Goal: Task Accomplishment & Management: Manage account settings

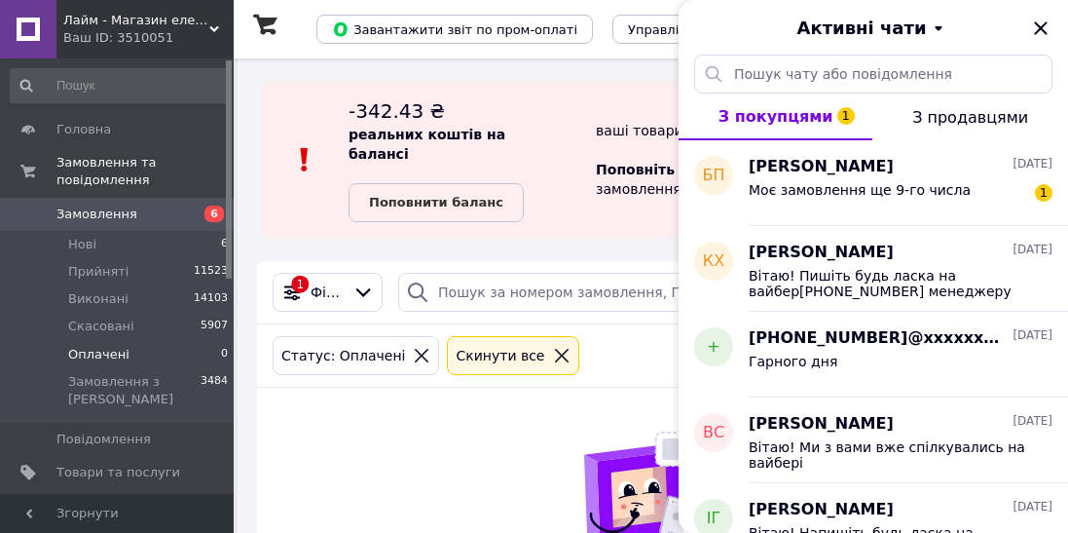
scroll to position [93, 0]
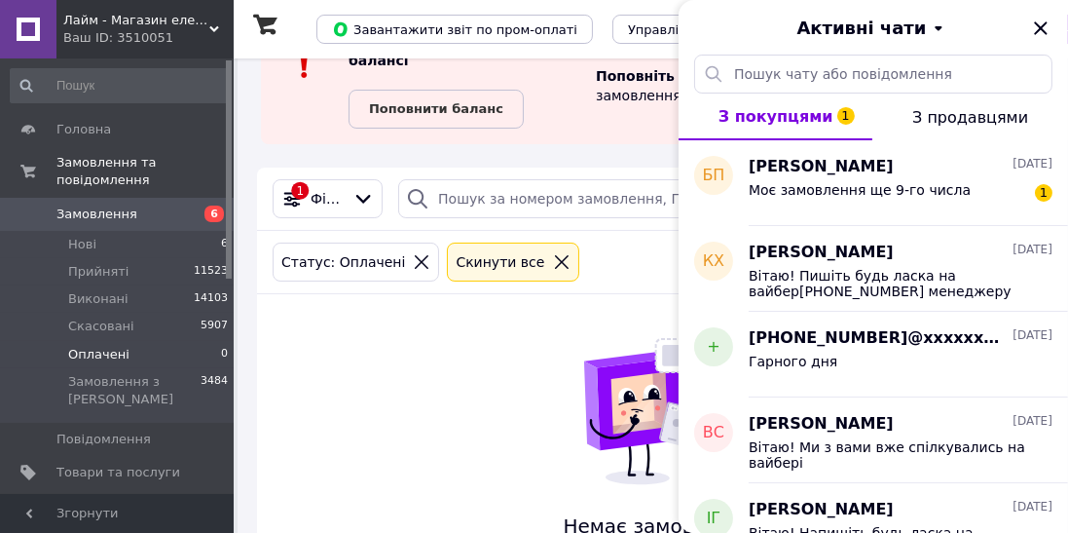
click at [209, 205] on span "6" at bounding box center [213, 213] width 19 height 17
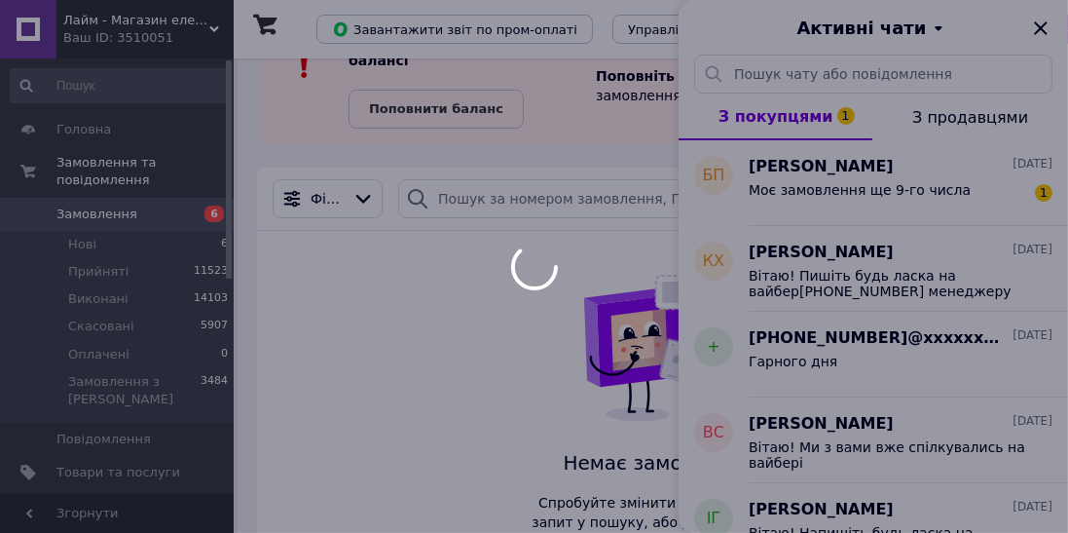
click at [205, 205] on span "6" at bounding box center [213, 213] width 19 height 17
click at [1060, 11] on div at bounding box center [534, 266] width 1068 height 533
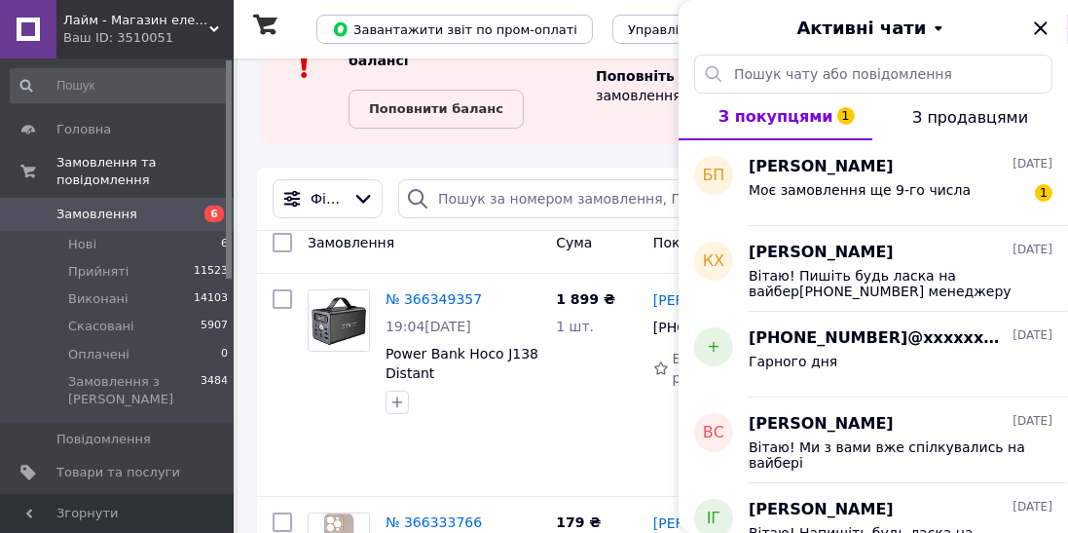
click at [1038, 28] on icon "Закрити" at bounding box center [1040, 28] width 23 height 23
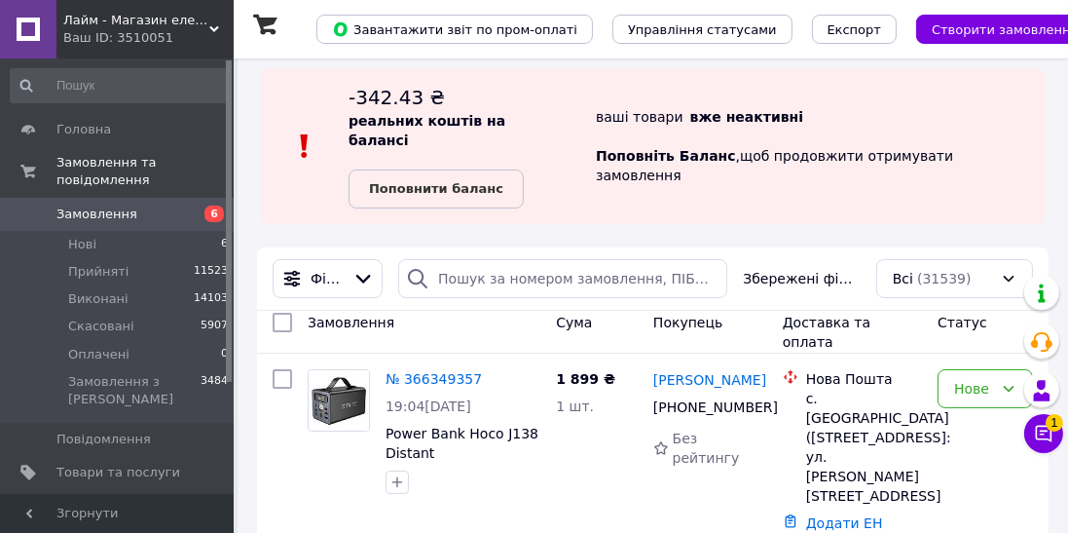
scroll to position [67, 0]
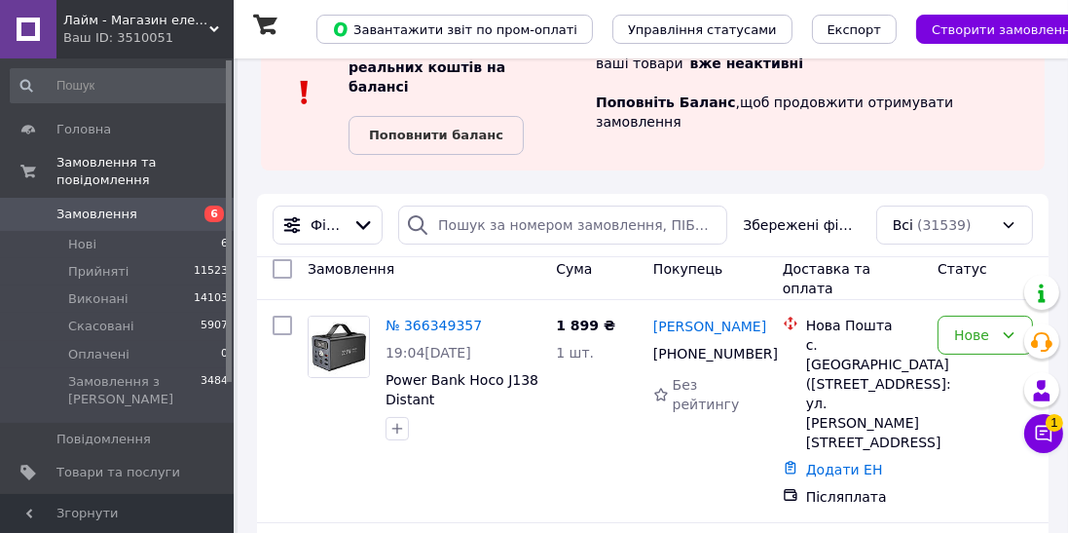
click at [96, 205] on span "Замовлення" at bounding box center [96, 214] width 81 height 18
click at [88, 205] on span "Замовлення" at bounding box center [96, 214] width 81 height 18
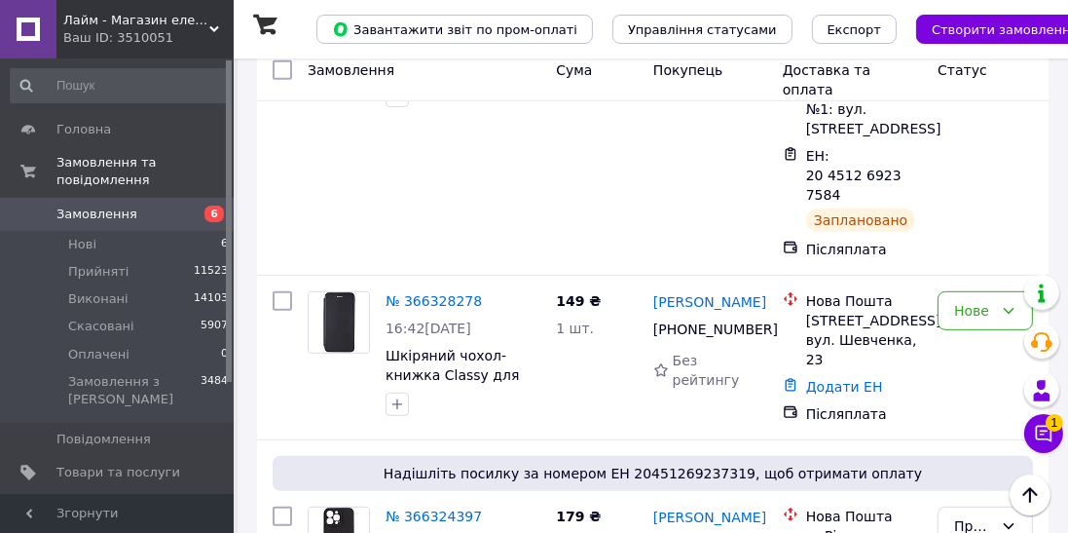
scroll to position [896, 0]
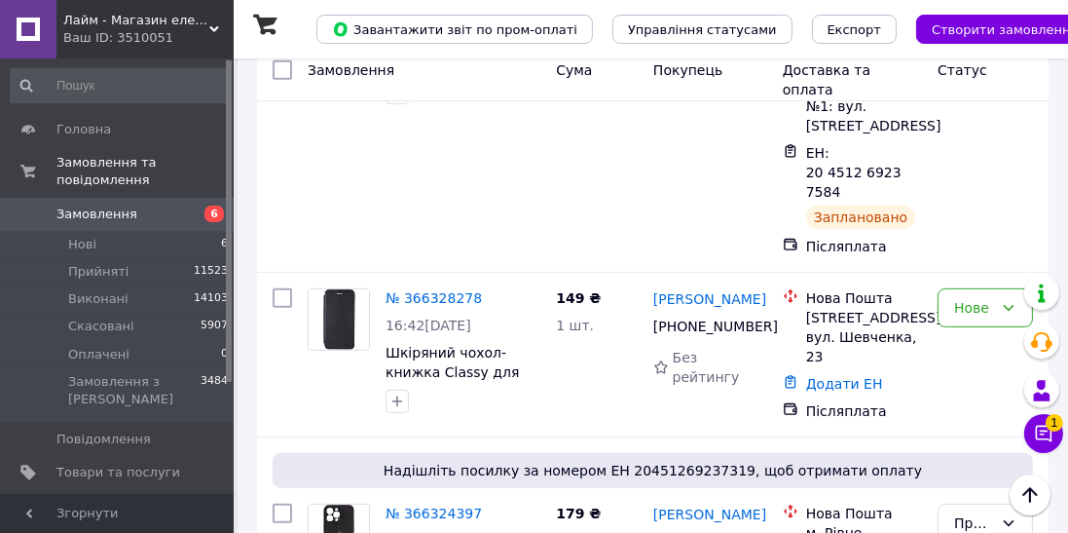
click at [40, 232] on li "Нові 6" at bounding box center [120, 244] width 240 height 27
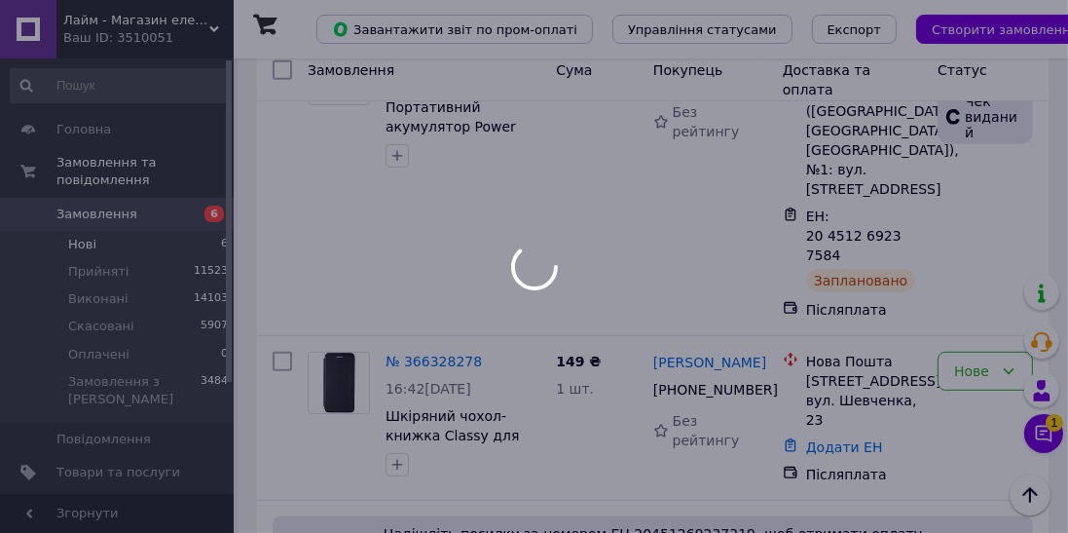
scroll to position [958, 0]
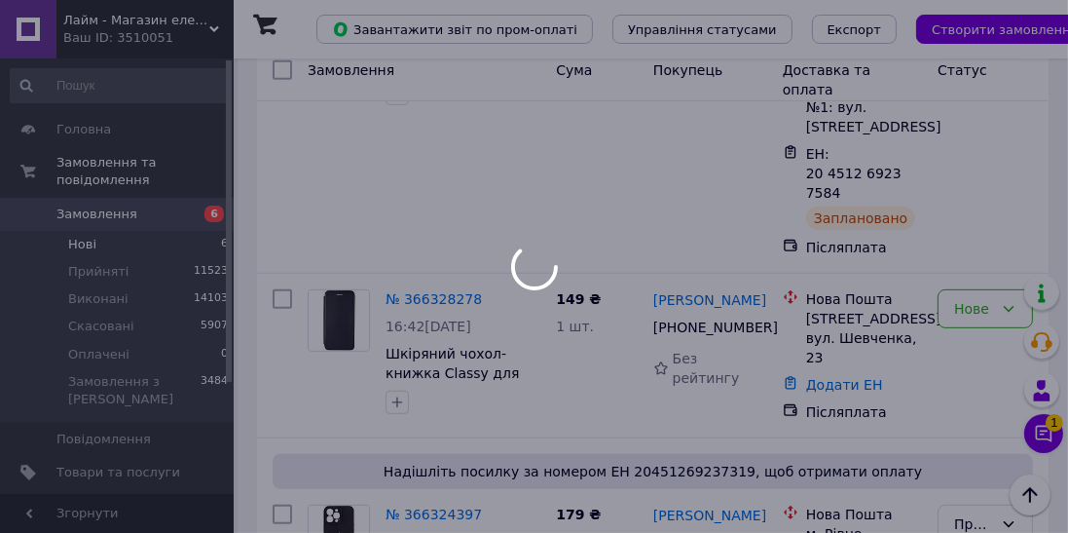
click at [41, 231] on li "Нові 6" at bounding box center [120, 244] width 240 height 27
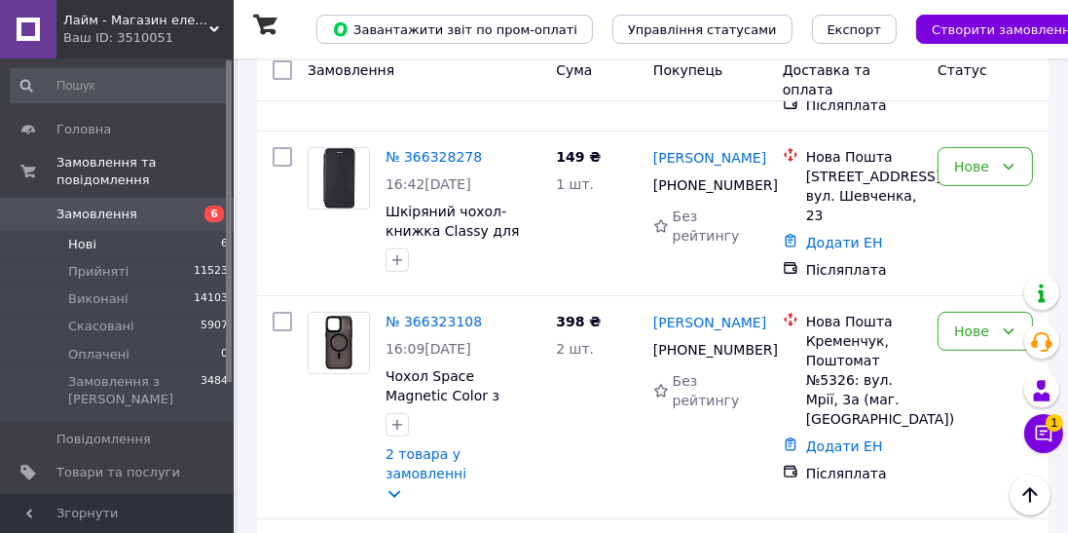
scroll to position [494, 0]
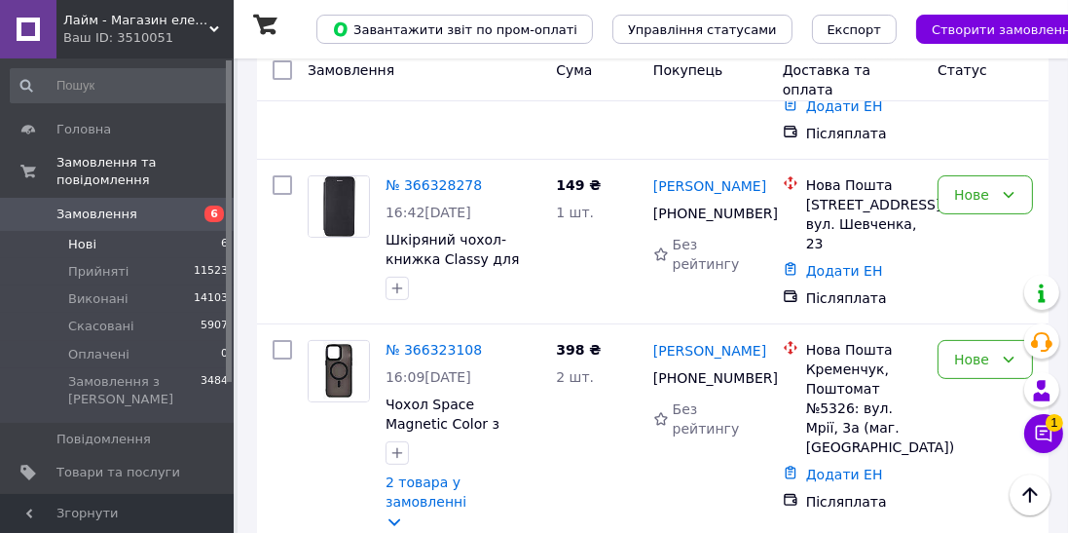
click at [979, 349] on div "Нове" at bounding box center [973, 359] width 39 height 21
click at [983, 383] on li "Прийнято" at bounding box center [985, 387] width 93 height 55
click at [452, 342] on link "№ 366323108" at bounding box center [434, 350] width 96 height 16
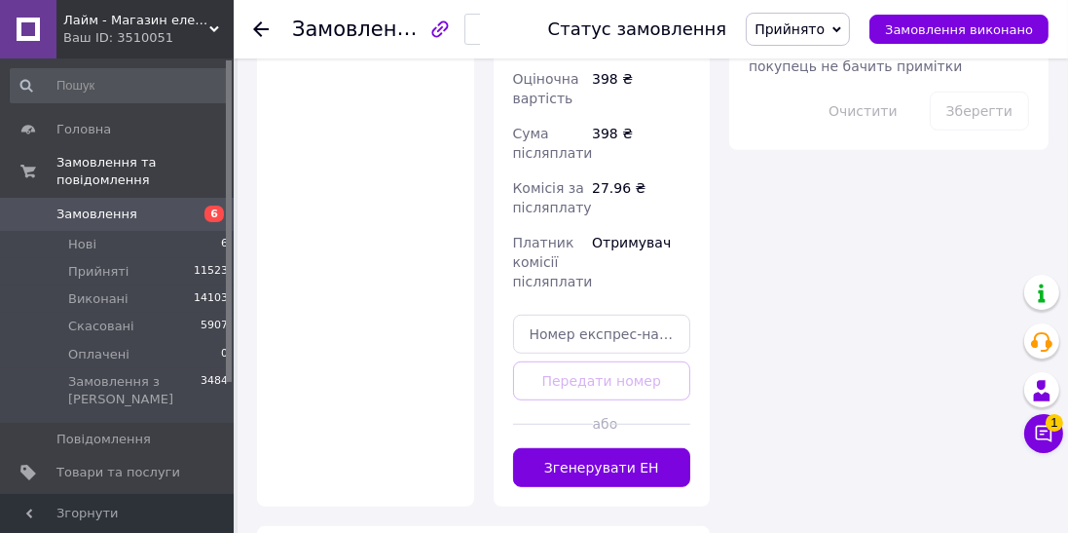
click at [632, 448] on button "Згенерувати ЕН" at bounding box center [602, 467] width 178 height 39
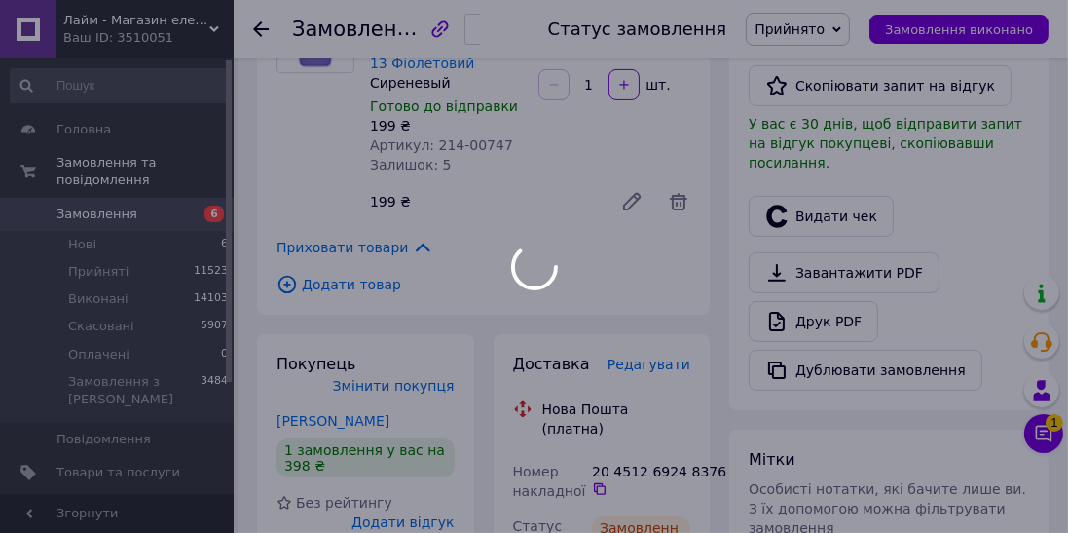
scroll to position [450, 0]
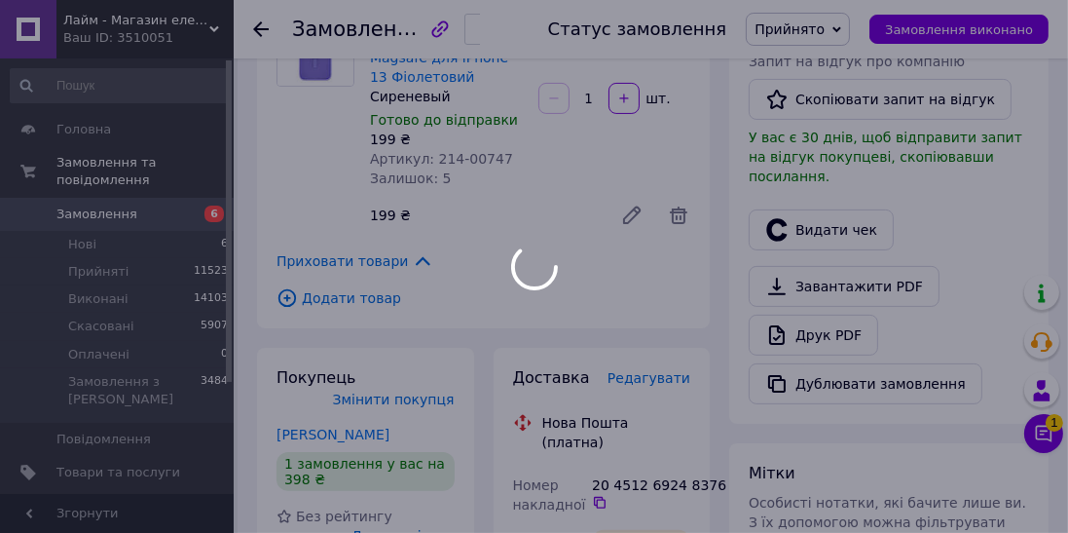
click at [626, 436] on div at bounding box center [534, 266] width 1068 height 533
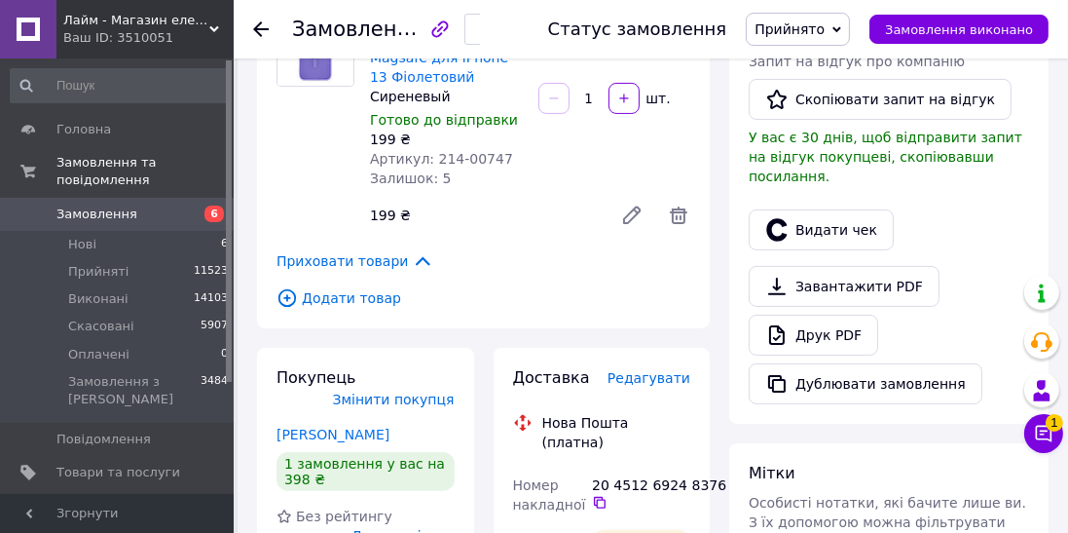
click at [601, 495] on icon at bounding box center [600, 503] width 16 height 16
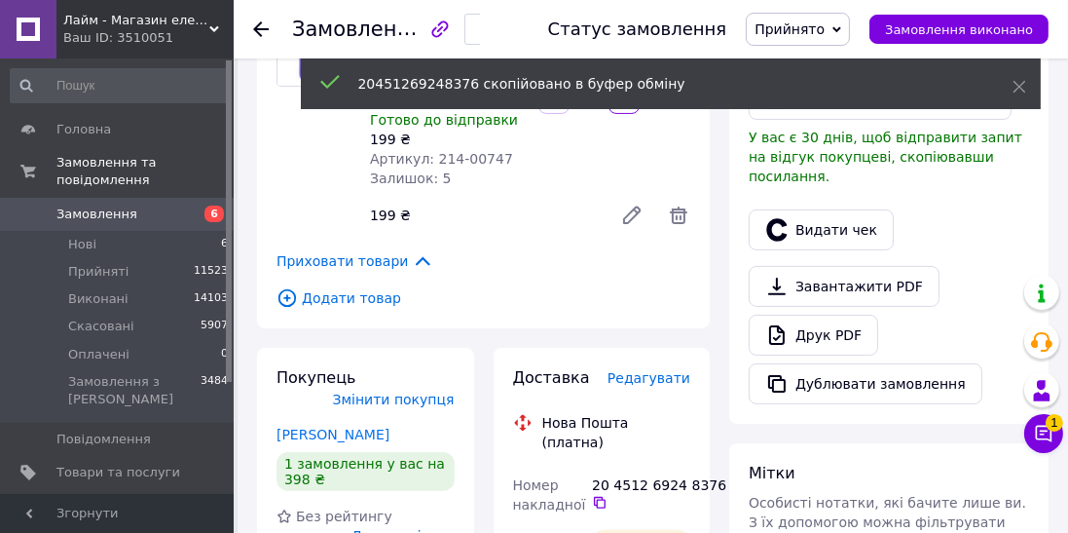
click at [836, 209] on button "Видати чек" at bounding box center [821, 229] width 145 height 41
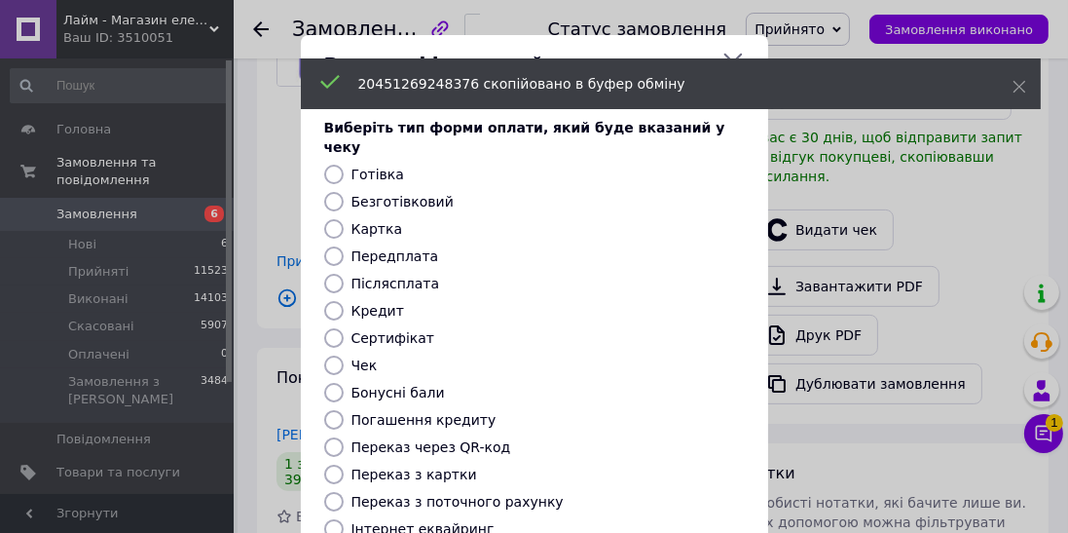
scroll to position [208, 0]
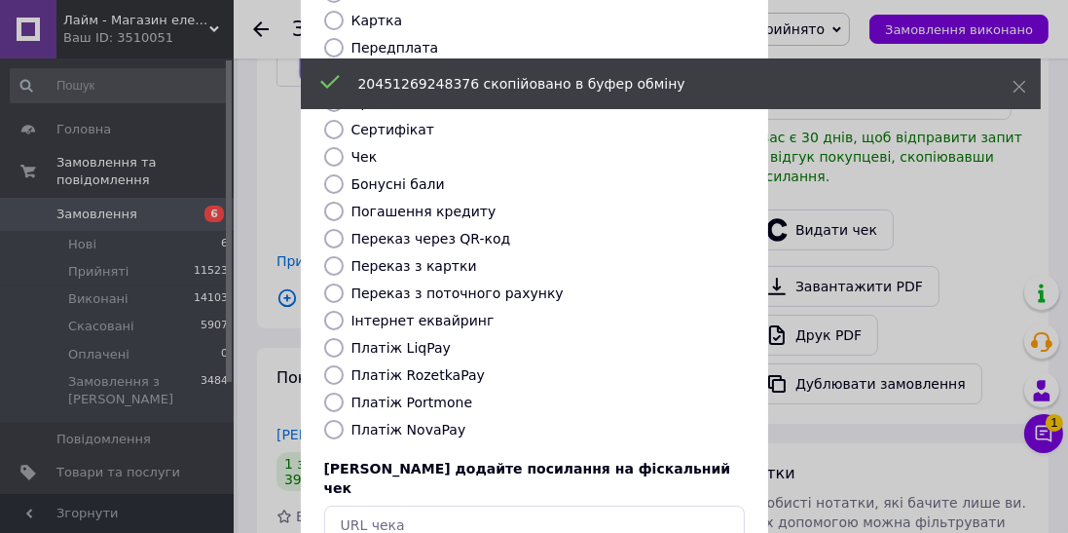
click at [414, 394] on label "Платіж Portmone" at bounding box center [412, 402] width 122 height 16
click at [344, 392] on input "Платіж Portmone" at bounding box center [333, 401] width 19 height 19
radio input "true"
click at [407, 422] on label "Платіж NovaPay" at bounding box center [408, 430] width 115 height 16
click at [344, 420] on input "Платіж NovaPay" at bounding box center [333, 429] width 19 height 19
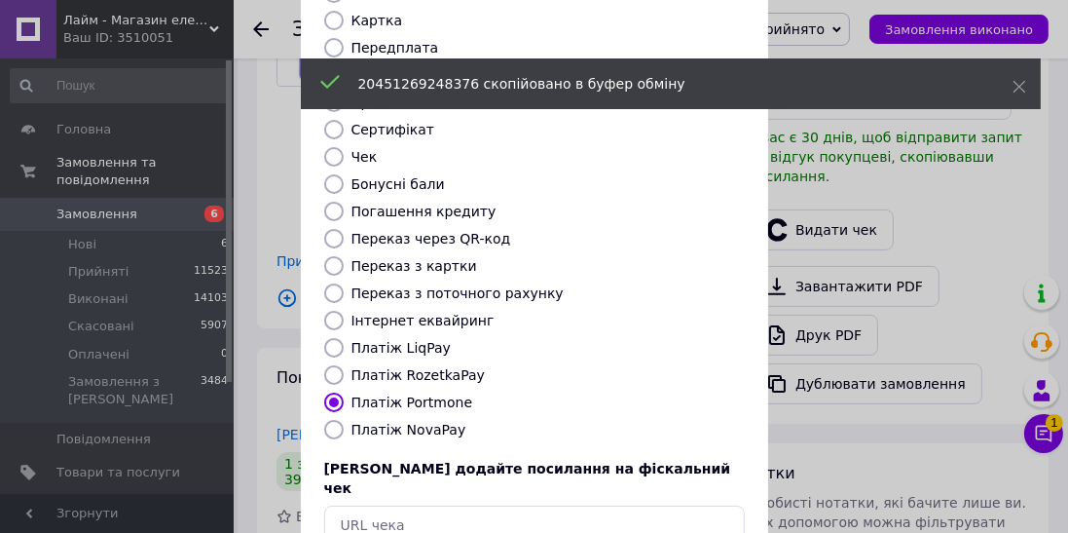
radio input "true"
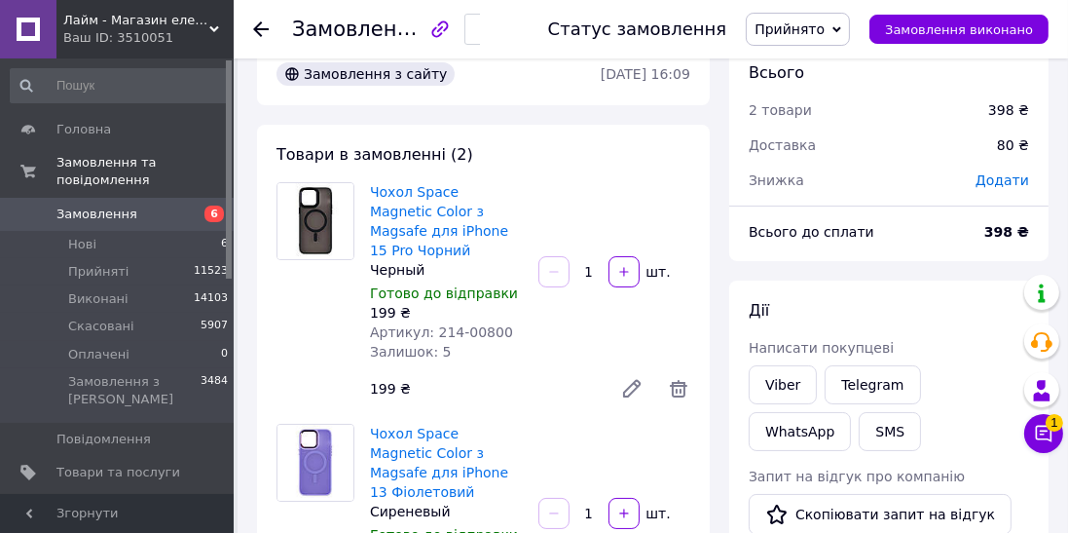
scroll to position [29, 0]
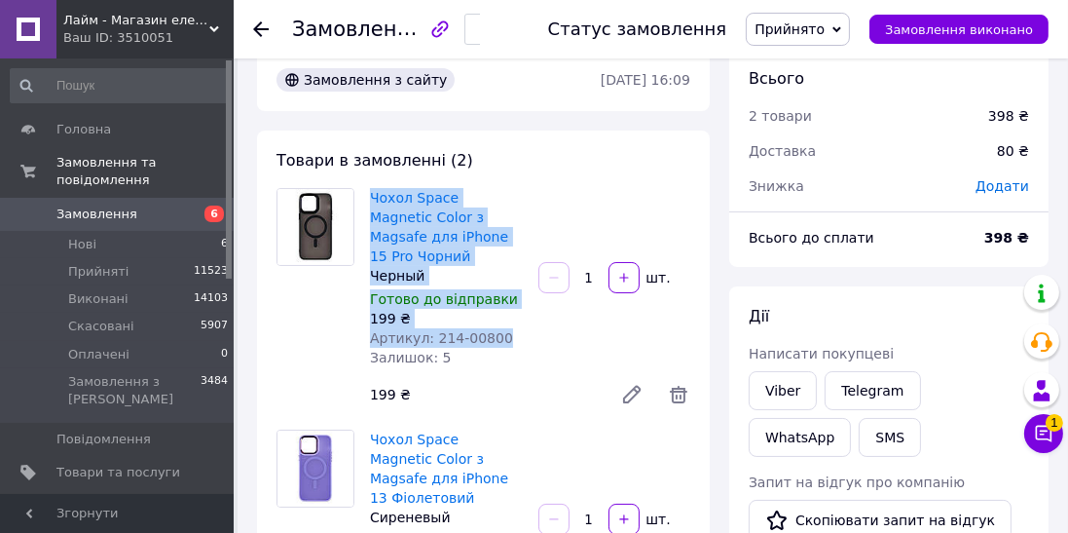
copy div "Чохол Space Magnetic Color з Magsafe для iPhone 15 Pro Чорний Черный Готово до …"
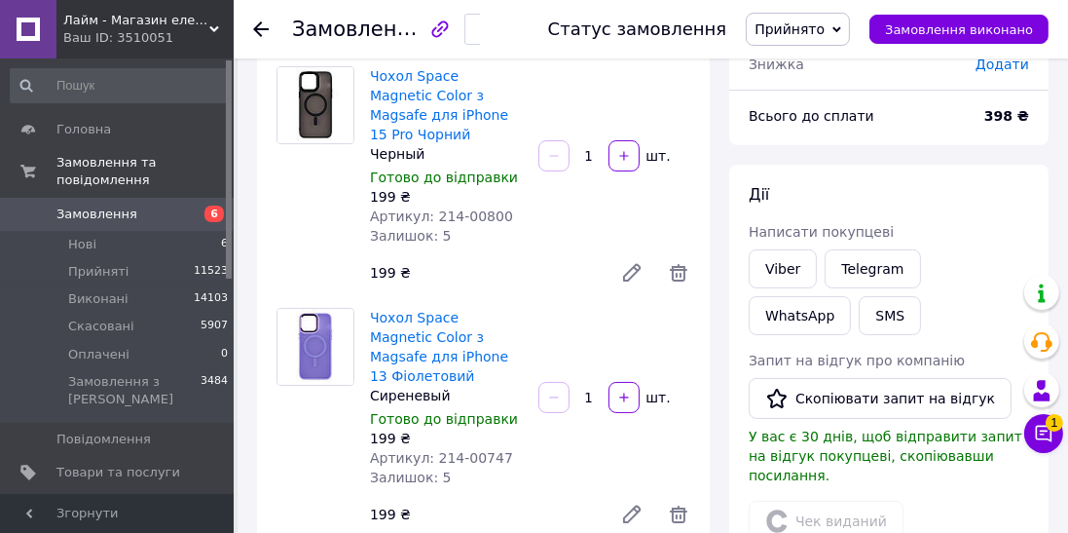
scroll to position [166, 0]
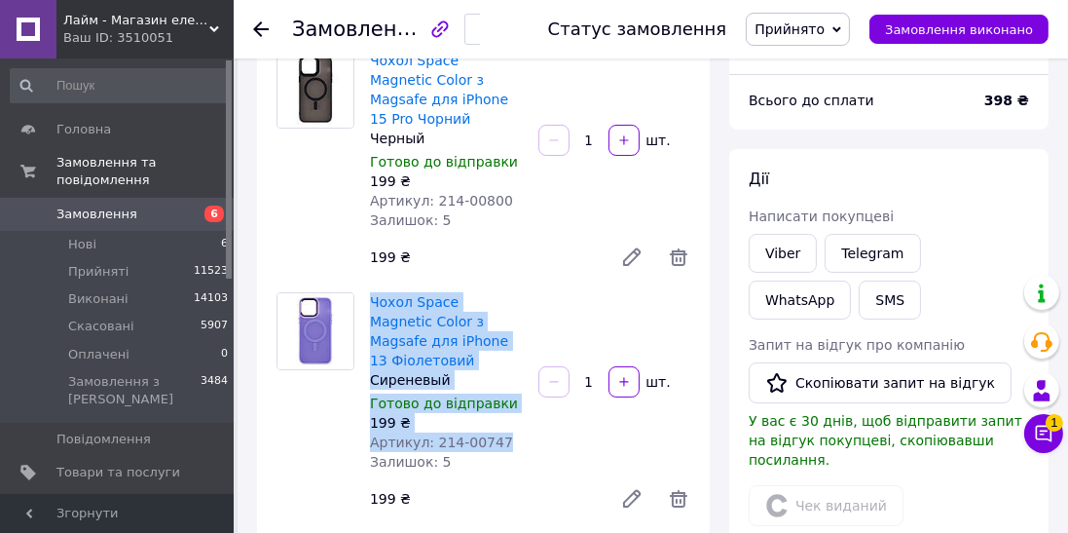
copy div "Чохол Space Magnetic Color з Magsafe для iPhone 13 Фіолетовий Сиреневый Готово …"
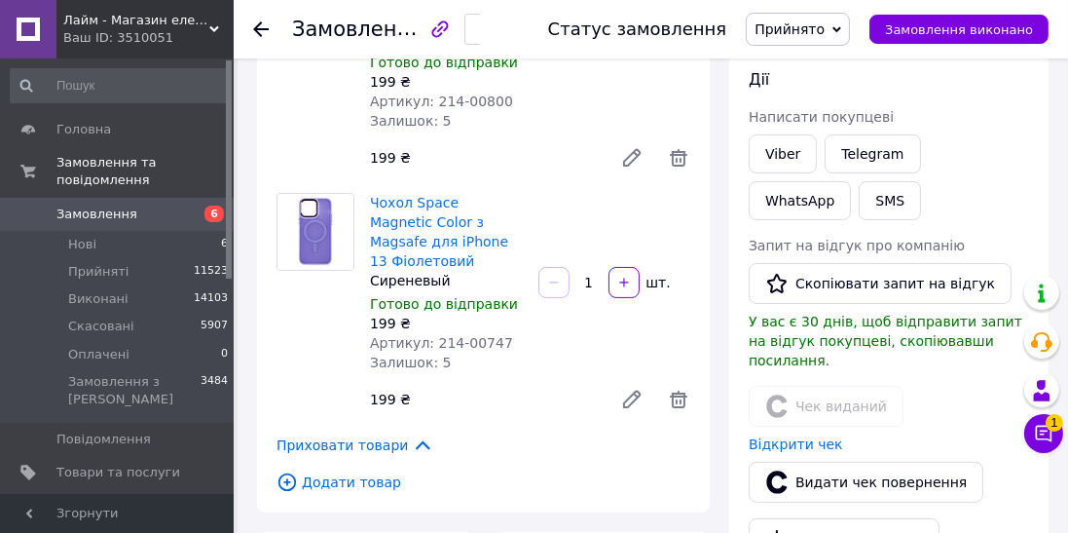
scroll to position [259, 0]
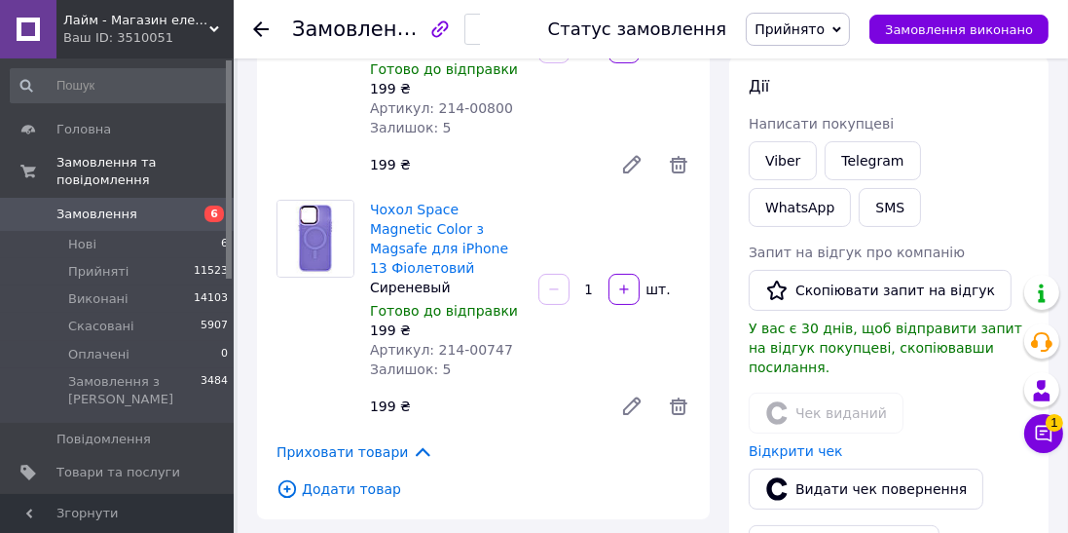
click at [278, 21] on div at bounding box center [272, 29] width 39 height 58
click at [204, 231] on li "Нові 6" at bounding box center [120, 244] width 240 height 27
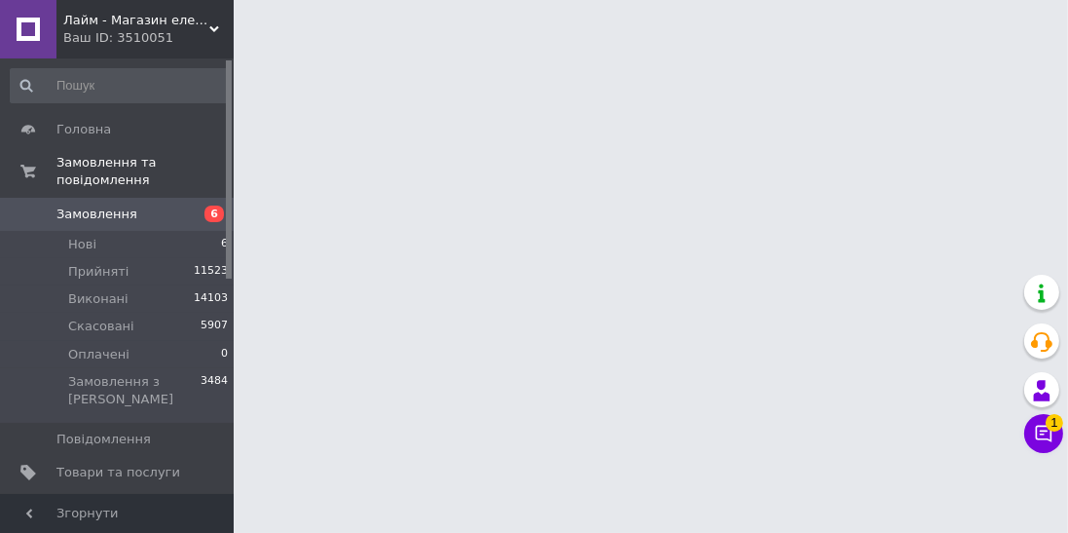
click at [209, 231] on li "Нові 6" at bounding box center [120, 244] width 240 height 27
